Goal: Task Accomplishment & Management: Use online tool/utility

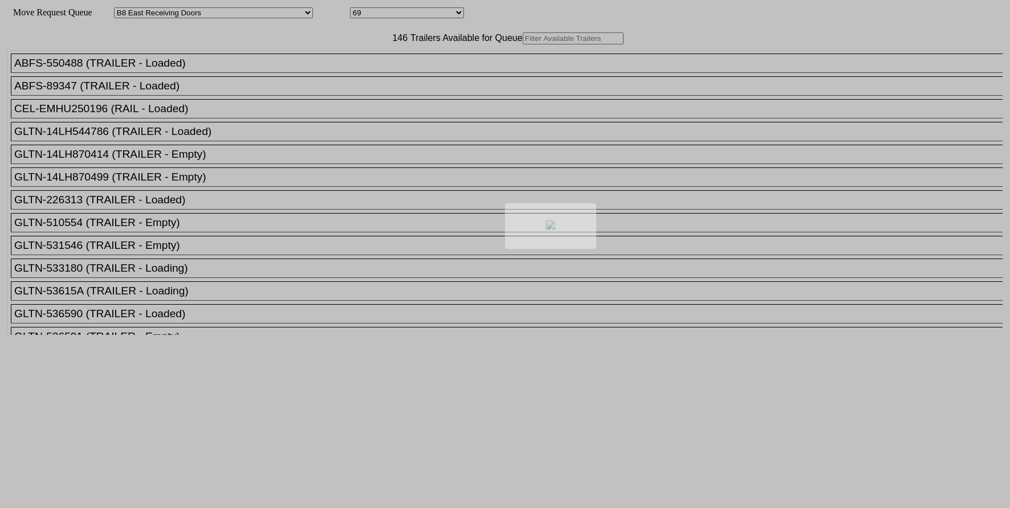
select select "536"
select select "8237"
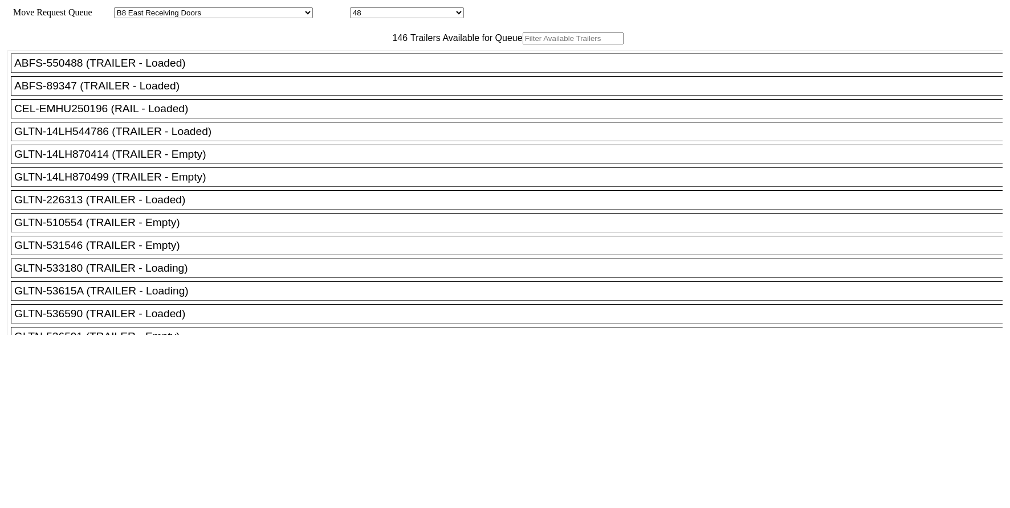
click at [523, 44] on input "text" at bounding box center [573, 38] width 101 height 12
paste input "HGIU510731"
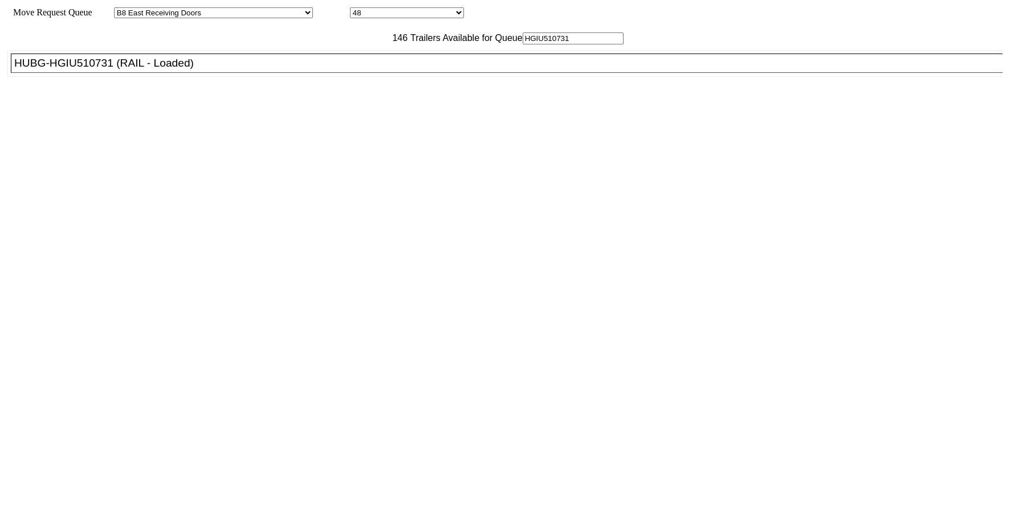
type input "HGIU510731"
click at [185, 70] on div "HUBG-HGIU510731 (RAIL - Loaded)" at bounding box center [511, 63] width 995 height 13
